Goal: Task Accomplishment & Management: Manage account settings

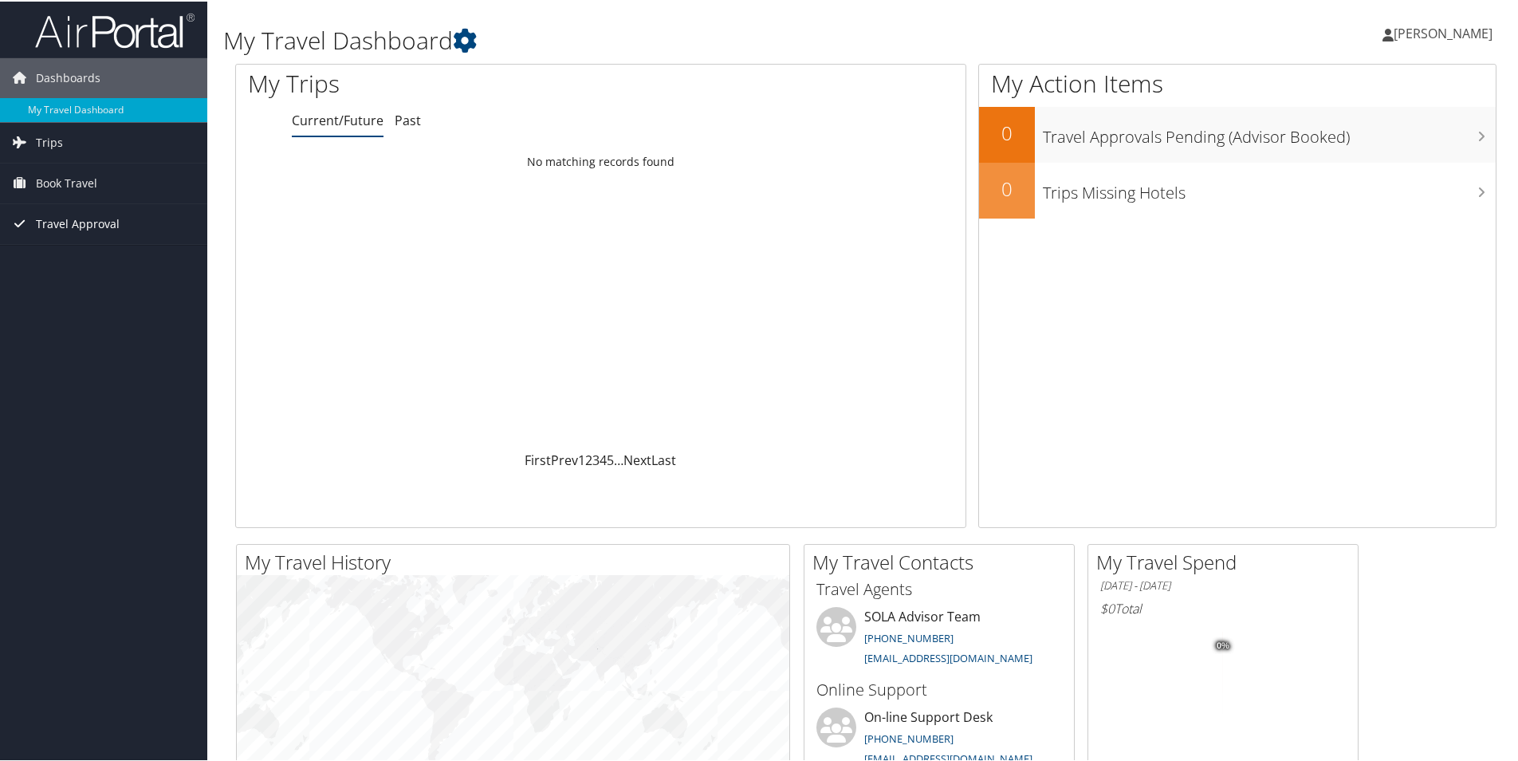
click at [81, 222] on span "Travel Approval" at bounding box center [78, 223] width 84 height 40
click at [89, 183] on span "Book Travel" at bounding box center [66, 182] width 61 height 40
click at [99, 145] on link "Trips" at bounding box center [103, 141] width 207 height 40
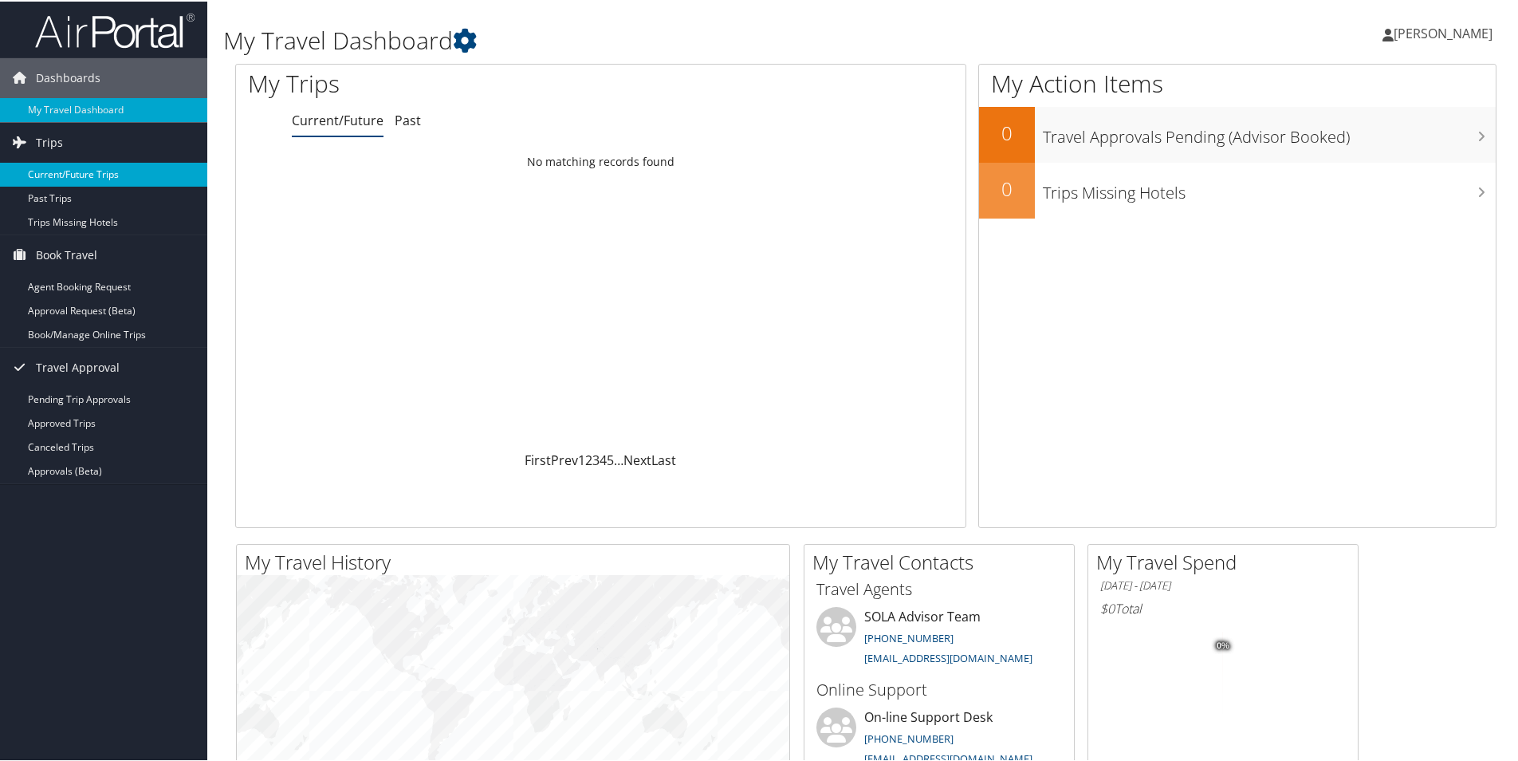
click at [115, 172] on link "Current/Future Trips" at bounding box center [103, 173] width 207 height 24
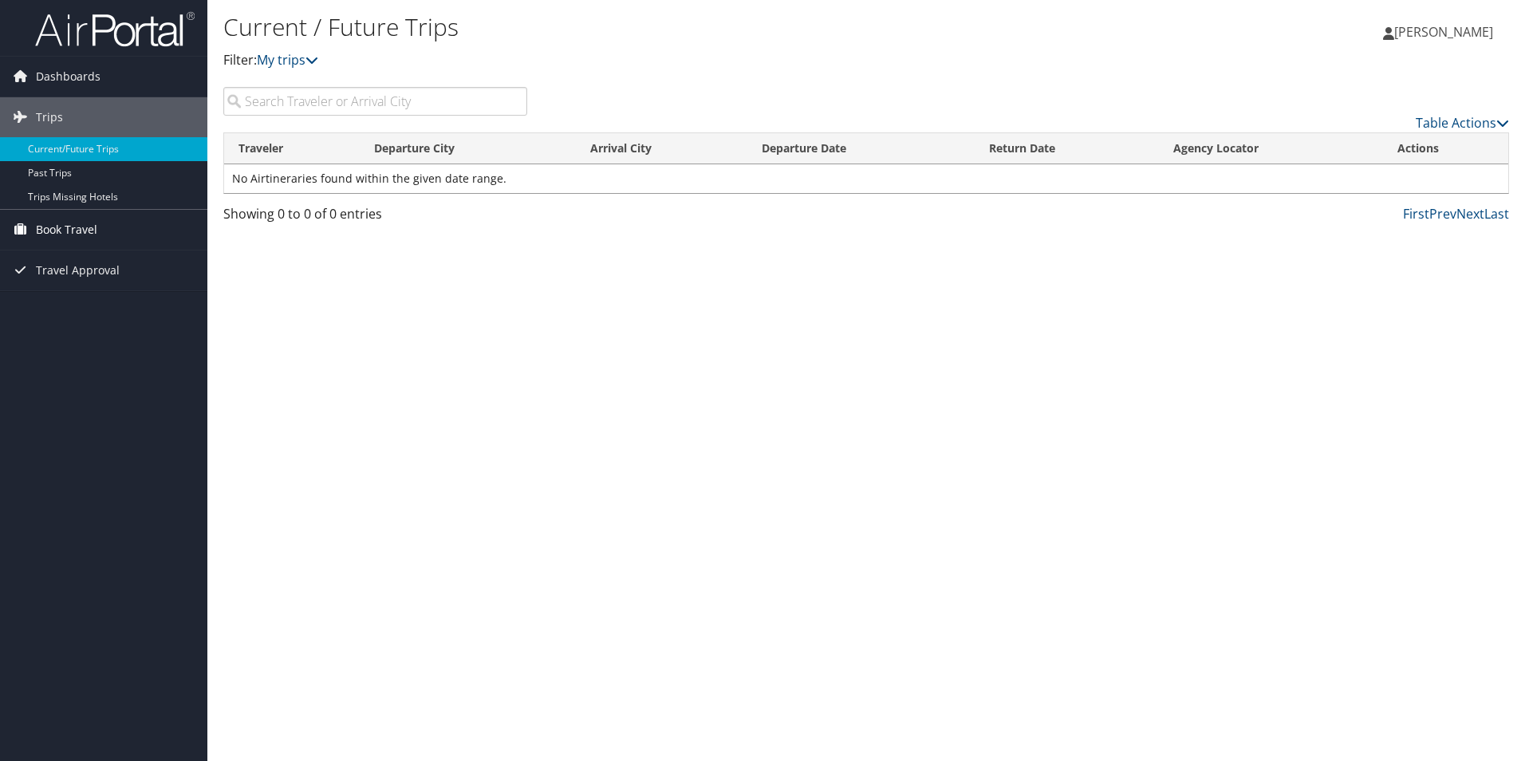
click at [69, 222] on span "Book Travel" at bounding box center [66, 230] width 61 height 40
click at [132, 307] on link "Book/Manage Online Trips" at bounding box center [103, 309] width 207 height 24
